Goal: Information Seeking & Learning: Learn about a topic

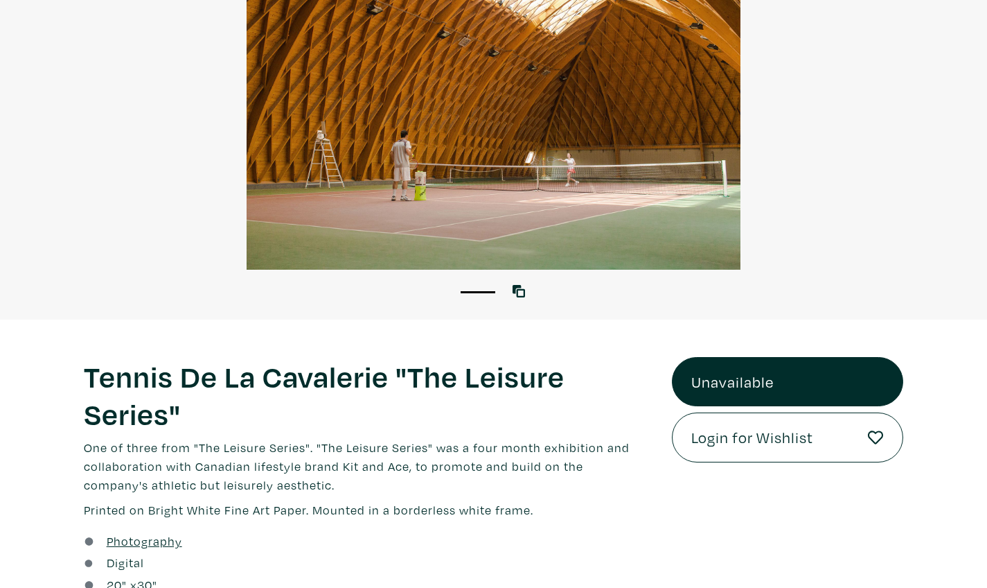
scroll to position [186, 0]
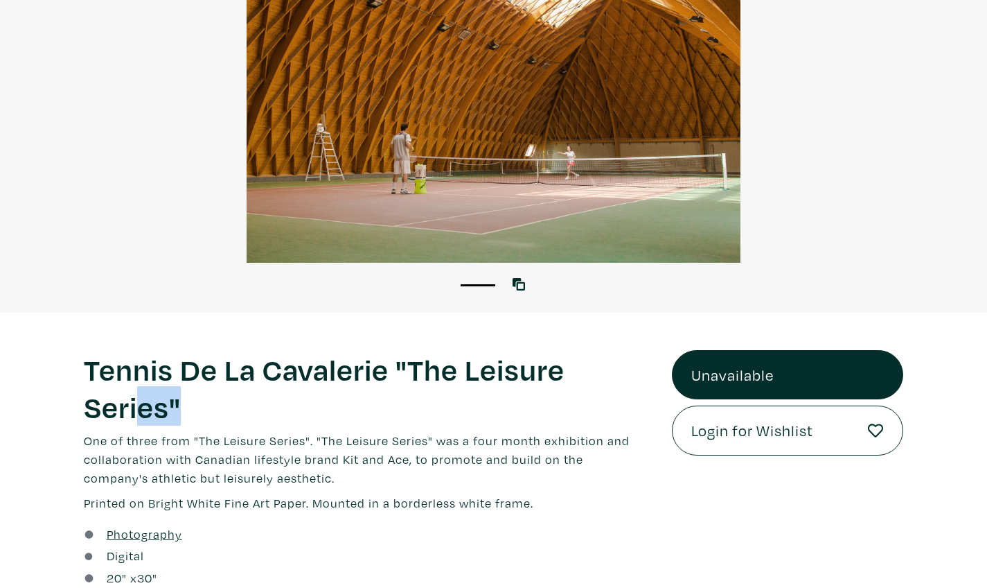
drag, startPoint x: 137, startPoint y: 413, endPoint x: 242, endPoint y: 422, distance: 105.7
click at [258, 425] on div "Tennis De La Cavalerie "The Leisure Series" Lorem ipsum dolor sit amet, consect…" at bounding box center [367, 431] width 567 height 162
click at [251, 434] on p "One of three from "The Leisure Series". "The Leisure Series" was a four month e…" at bounding box center [367, 459] width 567 height 56
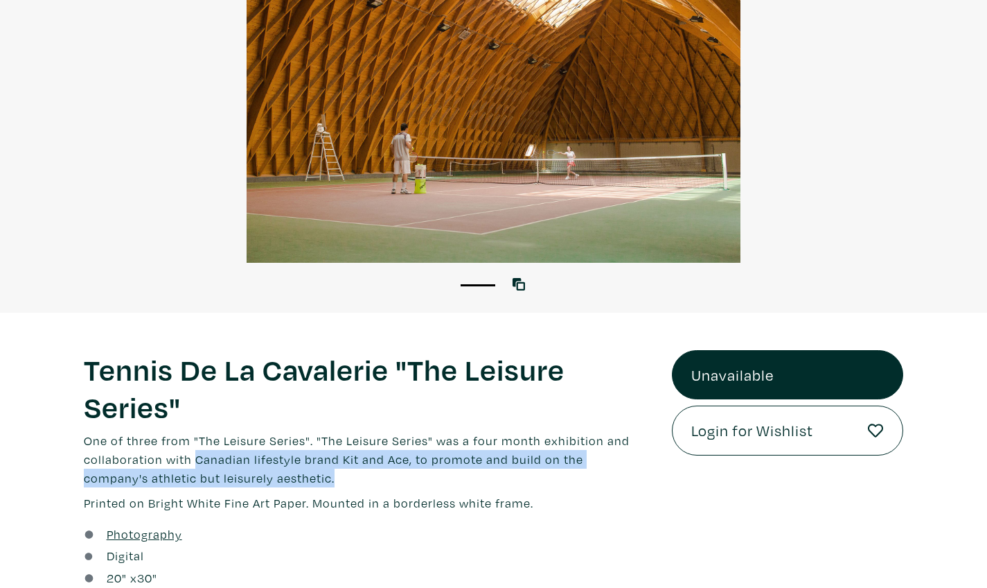
drag, startPoint x: 193, startPoint y: 459, endPoint x: 325, endPoint y: 469, distance: 132.0
click at [327, 469] on p "One of three from "The Leisure Series". "The Leisure Series" was a four month e…" at bounding box center [367, 459] width 567 height 56
click at [325, 469] on p "One of three from "The Leisure Series". "The Leisure Series" was a four month e…" at bounding box center [367, 459] width 567 height 56
drag, startPoint x: 303, startPoint y: 450, endPoint x: 355, endPoint y: 466, distance: 55.0
click at [355, 466] on p "One of three from "The Leisure Series". "The Leisure Series" was a four month e…" at bounding box center [367, 459] width 567 height 56
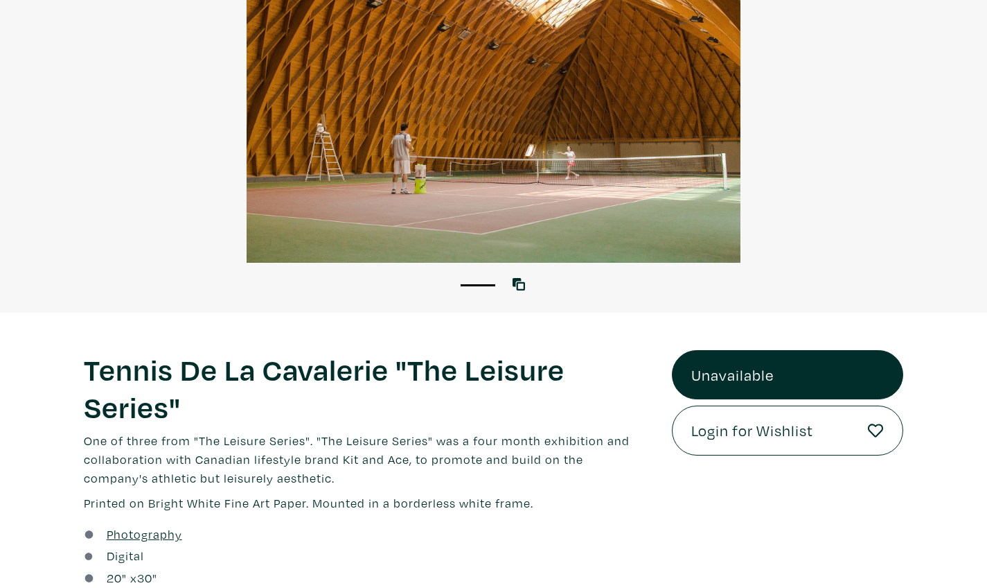
click at [359, 468] on p "One of three from "The Leisure Series". "The Leisure Series" was a four month e…" at bounding box center [367, 459] width 567 height 56
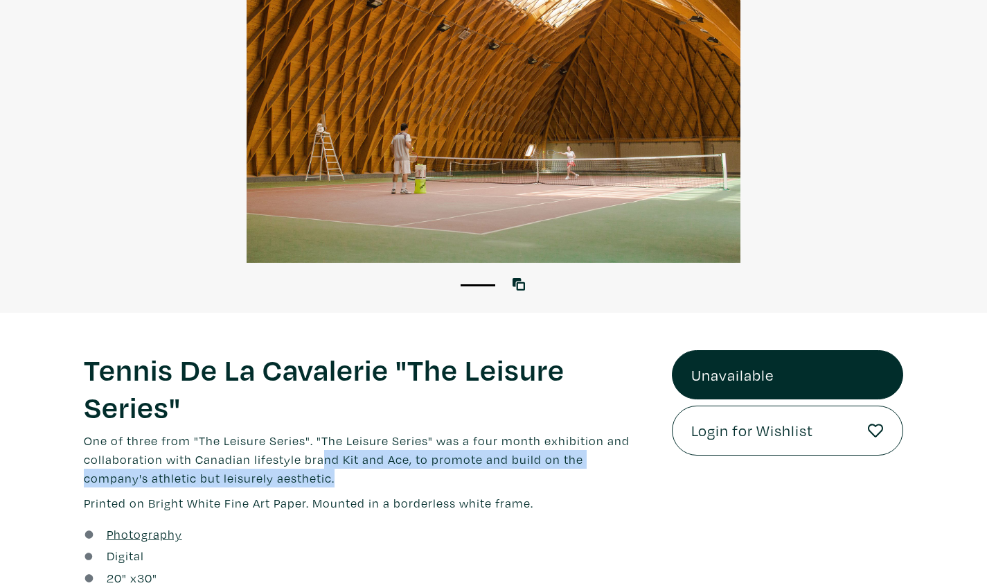
drag, startPoint x: 322, startPoint y: 458, endPoint x: 389, endPoint y: 475, distance: 69.2
click at [389, 475] on p "One of three from "The Leisure Series". "The Leisure Series" was a four month e…" at bounding box center [367, 459] width 567 height 56
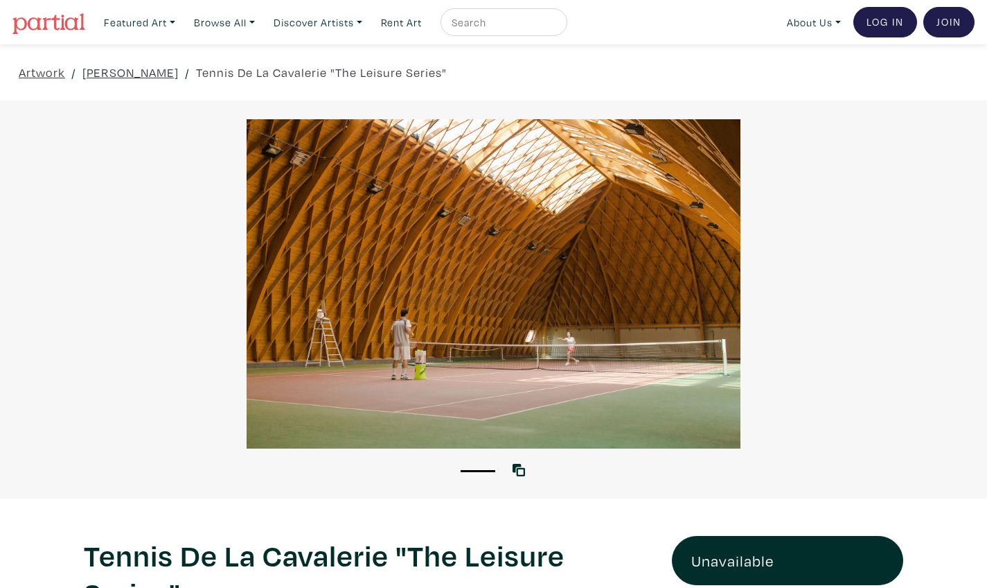
scroll to position [0, 0]
